Goal: Information Seeking & Learning: Understand process/instructions

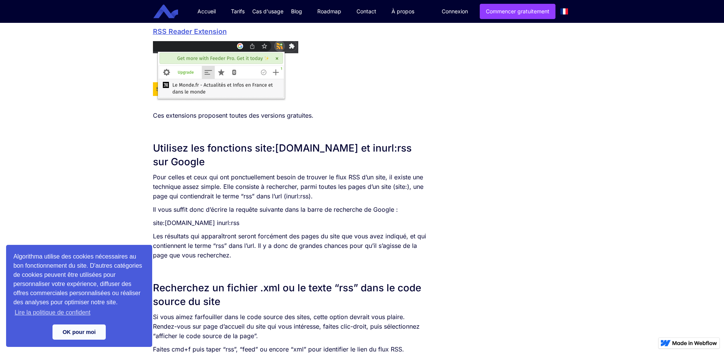
scroll to position [699, 0]
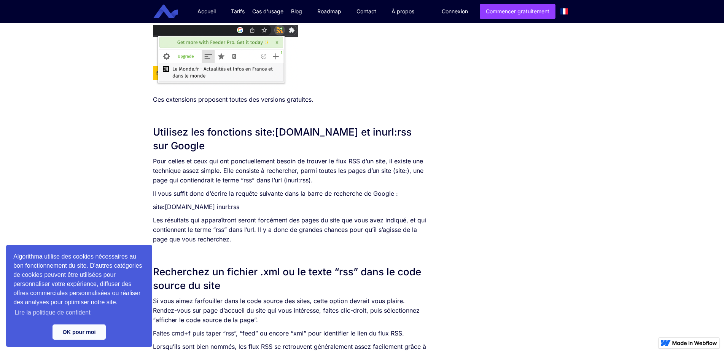
click at [376, 172] on p "Pour celles et ceux qui ont ponctuellement besoin de trouver le flux RSS d’un s…" at bounding box center [291, 170] width 277 height 29
drag, startPoint x: 244, startPoint y: 181, endPoint x: 311, endPoint y: 182, distance: 67.8
click at [311, 182] on p "Pour celles et ceux qui ont ponctuellement besoin de trouver le flux RSS d’un s…" at bounding box center [291, 170] width 277 height 29
click at [316, 182] on p "Pour celles et ceux qui ont ponctuellement besoin de trouver le flux RSS d’un s…" at bounding box center [291, 170] width 277 height 29
click at [231, 196] on p "Il vous suffit donc d’écrire la requête suivante dans la barre de recherche de …" at bounding box center [291, 194] width 277 height 10
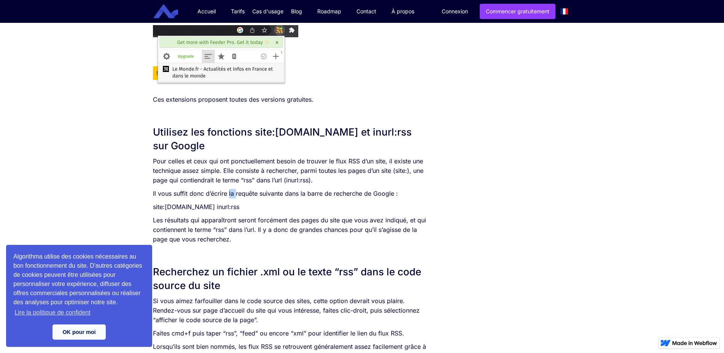
click at [231, 196] on p "Il vous suffit donc d’écrire la requête suivante dans la barre de recherche de …" at bounding box center [291, 194] width 277 height 10
click at [282, 195] on p "Il vous suffit donc d’écrire la requête suivante dans la barre de recherche de …" at bounding box center [291, 194] width 277 height 10
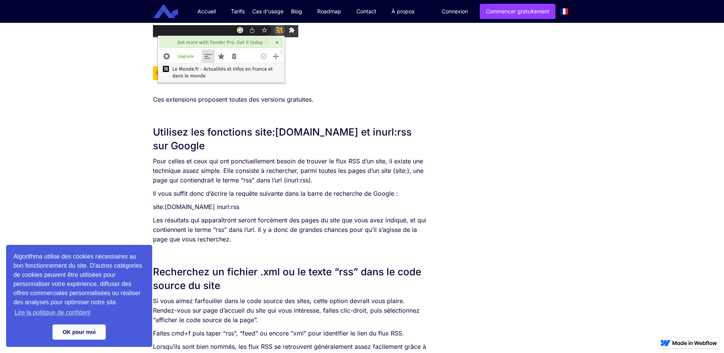
drag, startPoint x: 151, startPoint y: 209, endPoint x: 277, endPoint y: 210, distance: 125.2
click at [277, 210] on div "SOMMAIRE Accédez à la page des flux RSS grâce à l’icône “Flux RSS” Utilisez une…" at bounding box center [291, 143] width 284 height 1370
copy p "site:[DOMAIN_NAME] inurl:rss"
click at [249, 181] on p "Pour celles et ceux qui ont ponctuellement besoin de trouver le flux RSS d’un s…" at bounding box center [291, 170] width 277 height 29
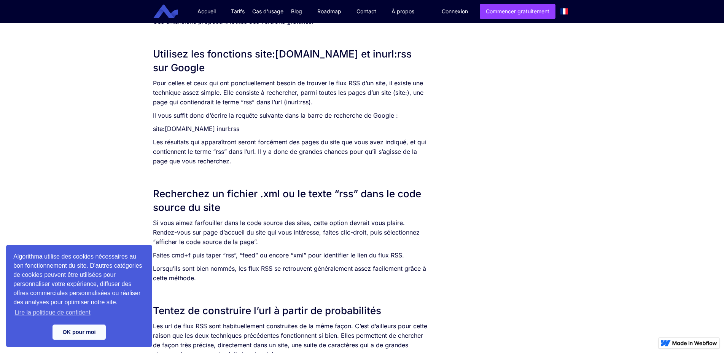
scroll to position [815, 0]
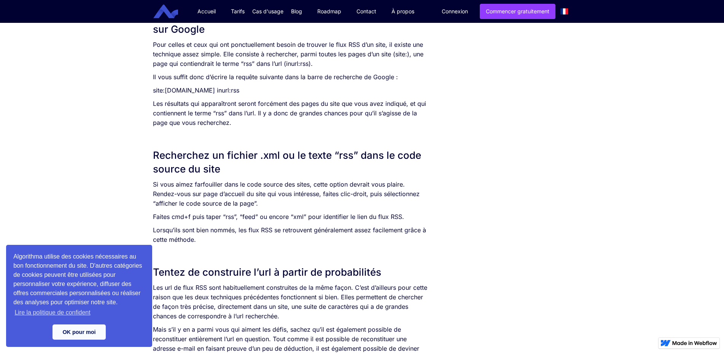
click at [384, 196] on p "Si vous aimez farfouiller dans le code source des sites, cette option devrait v…" at bounding box center [291, 194] width 277 height 29
click at [382, 189] on p "Si vous aimez farfouiller dans le code source des sites, cette option devrait v…" at bounding box center [291, 194] width 277 height 29
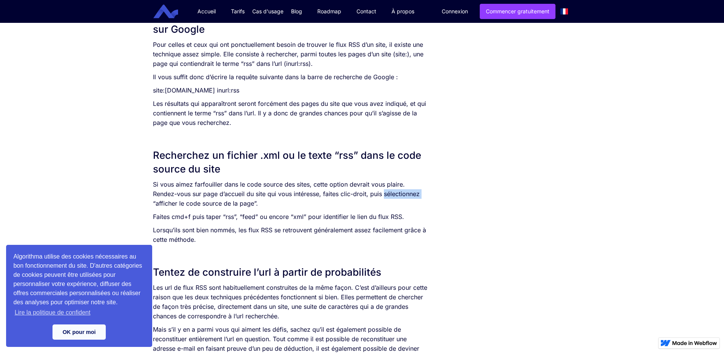
click at [380, 190] on p "Si vous aimez farfouiller dans le code source des sites, cette option devrait v…" at bounding box center [291, 194] width 277 height 29
click at [369, 196] on p "Si vous aimez farfouiller dans le code source des sites, cette option devrait v…" at bounding box center [291, 194] width 277 height 29
drag, startPoint x: 216, startPoint y: 193, endPoint x: 327, endPoint y: 199, distance: 111.7
click at [317, 198] on p "Si vous aimez farfouiller dans le code source des sites, cette option devrait v…" at bounding box center [291, 194] width 277 height 29
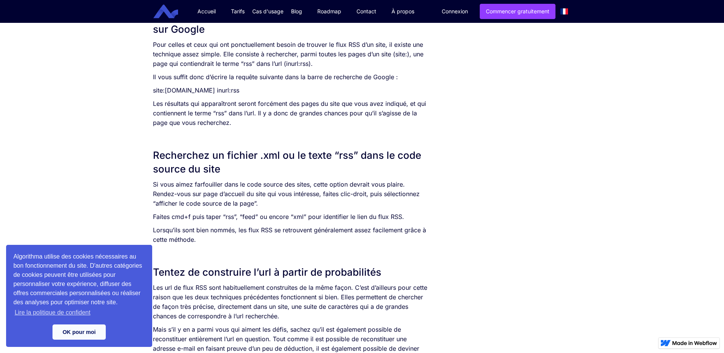
click at [330, 199] on p "Si vous aimez farfouiller dans le code source des sites, cette option devrait v…" at bounding box center [291, 194] width 277 height 29
